Goal: Task Accomplishment & Management: Manage account settings

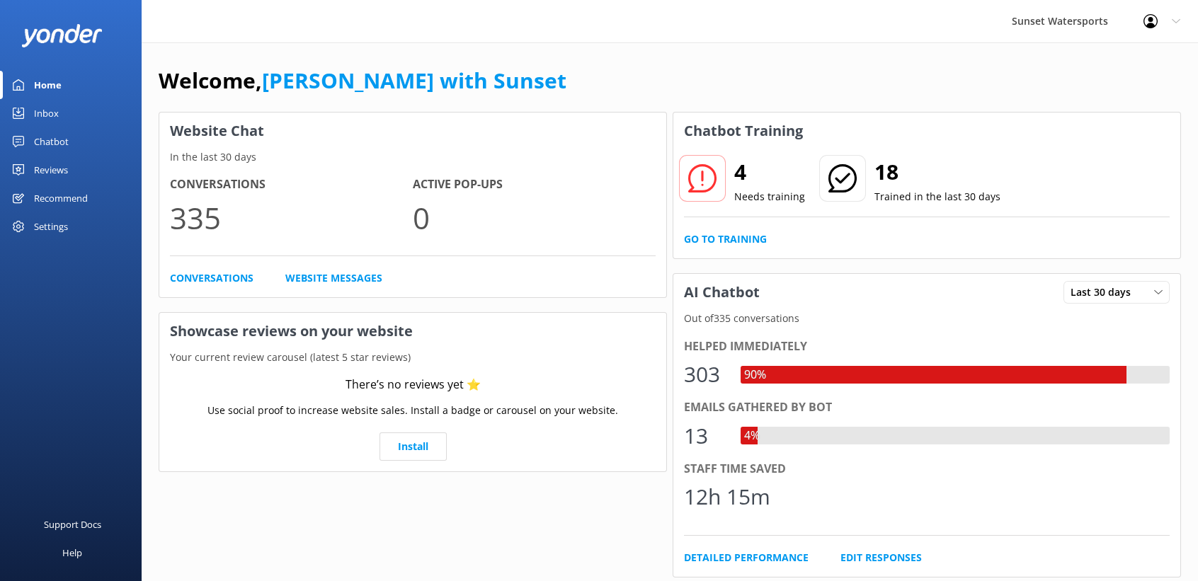
click at [1172, 30] on div "Profile Settings Logout" at bounding box center [1162, 21] width 72 height 42
click at [1104, 82] on link "Logout" at bounding box center [1128, 95] width 142 height 35
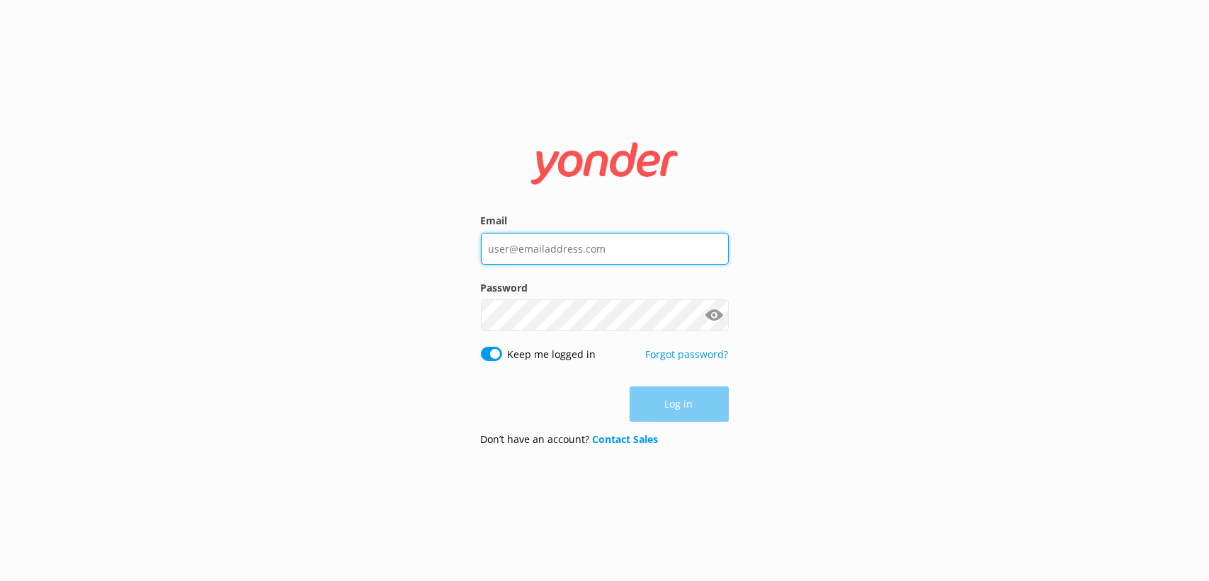
type input "[EMAIL_ADDRESS][DOMAIN_NAME]"
